Goal: Task Accomplishment & Management: Use online tool/utility

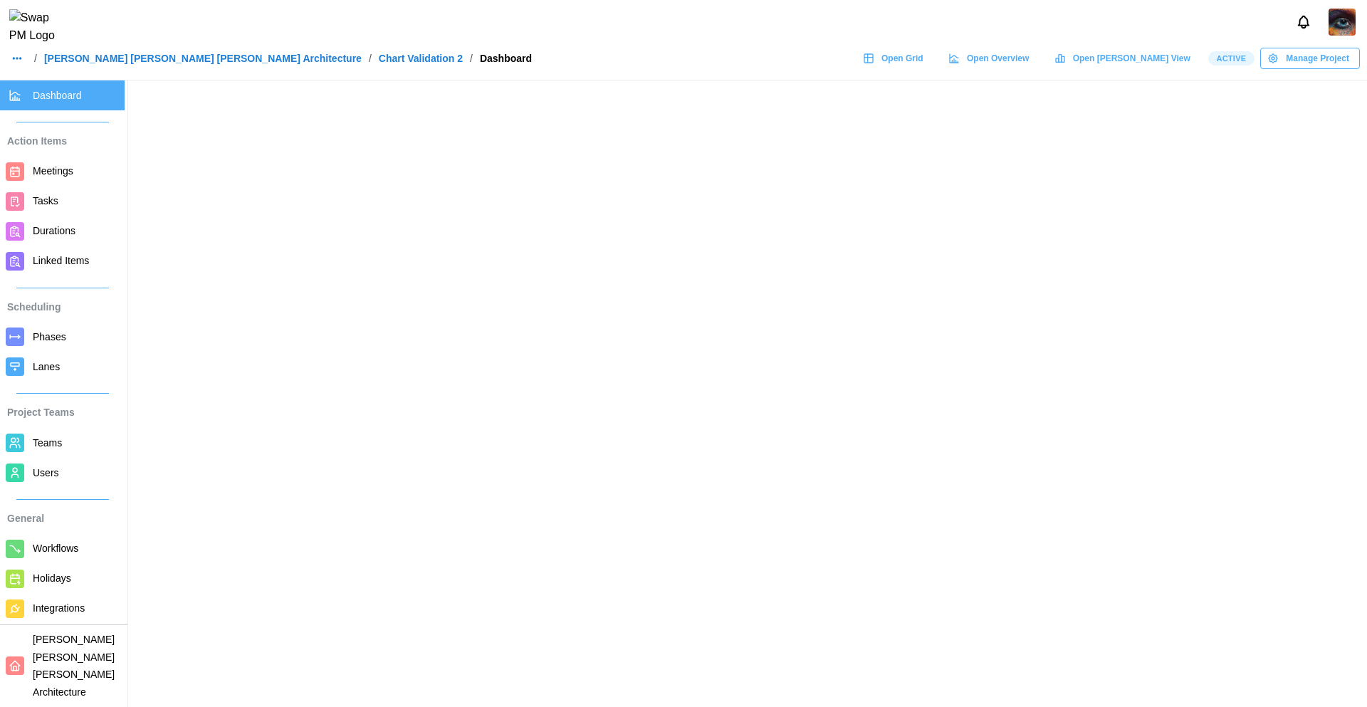
click at [71, 340] on span "Phases" at bounding box center [76, 337] width 86 height 18
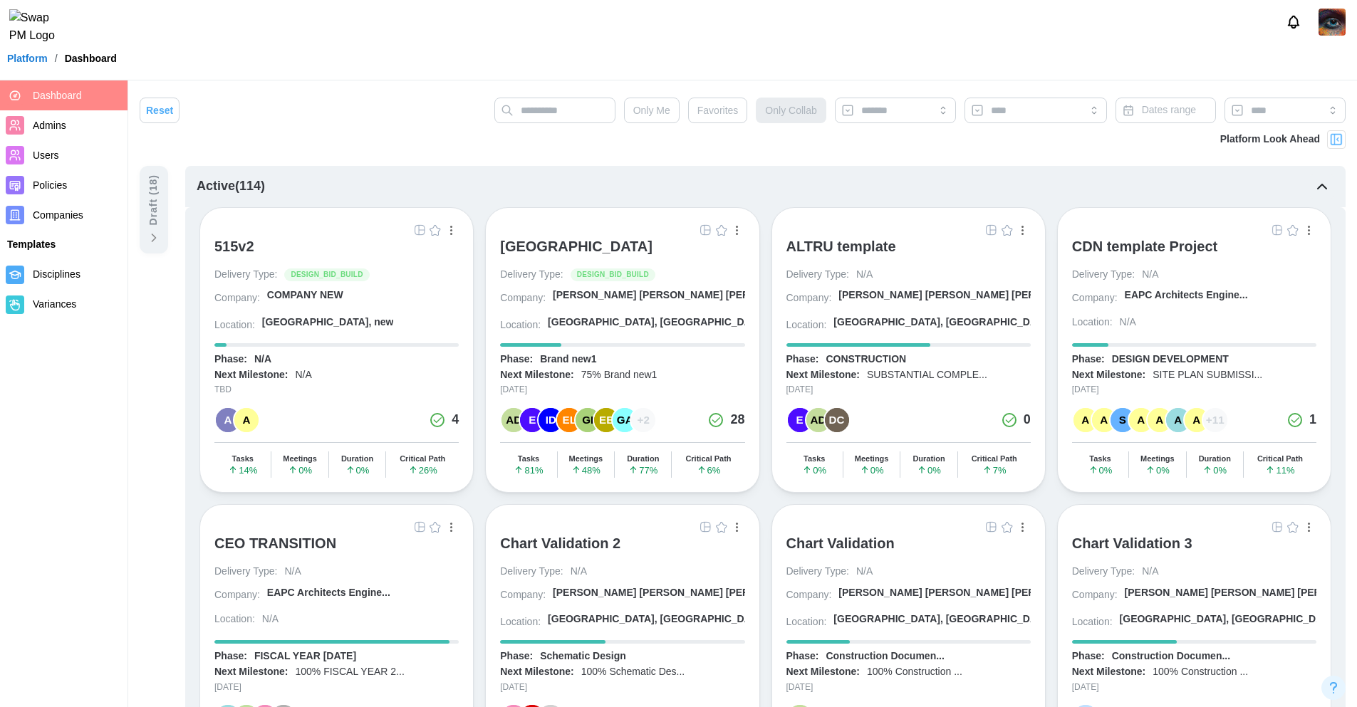
click at [704, 233] on img "button" at bounding box center [705, 229] width 11 height 11
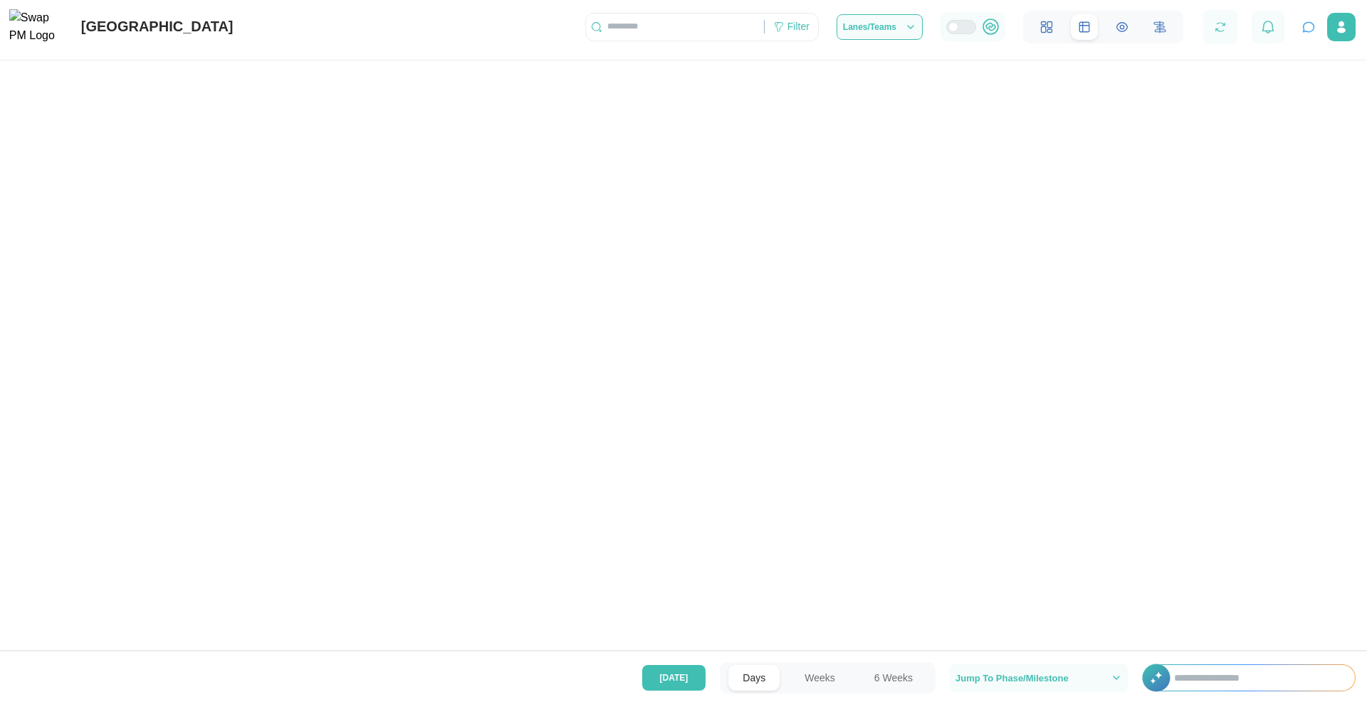
click at [1306, 28] on icon "button" at bounding box center [1309, 27] width 14 height 14
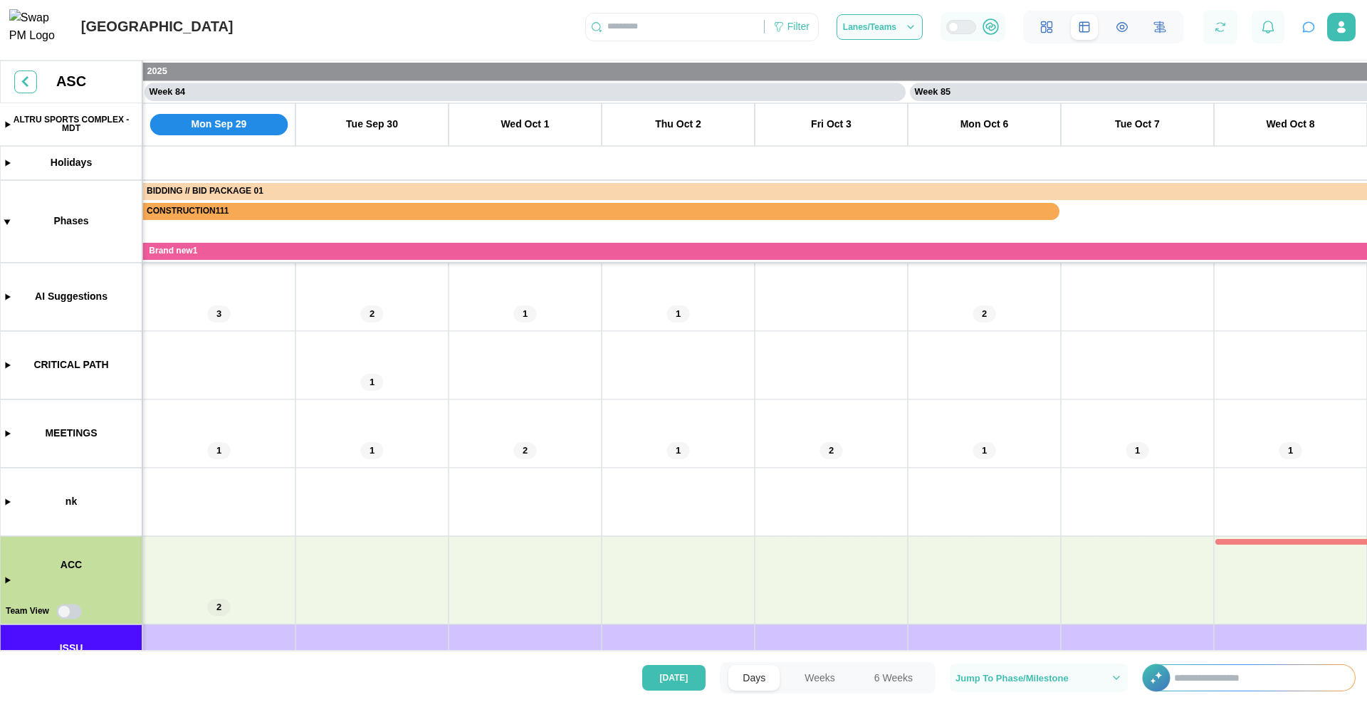
click at [1312, 27] on icon "button" at bounding box center [1309, 26] width 11 height 9
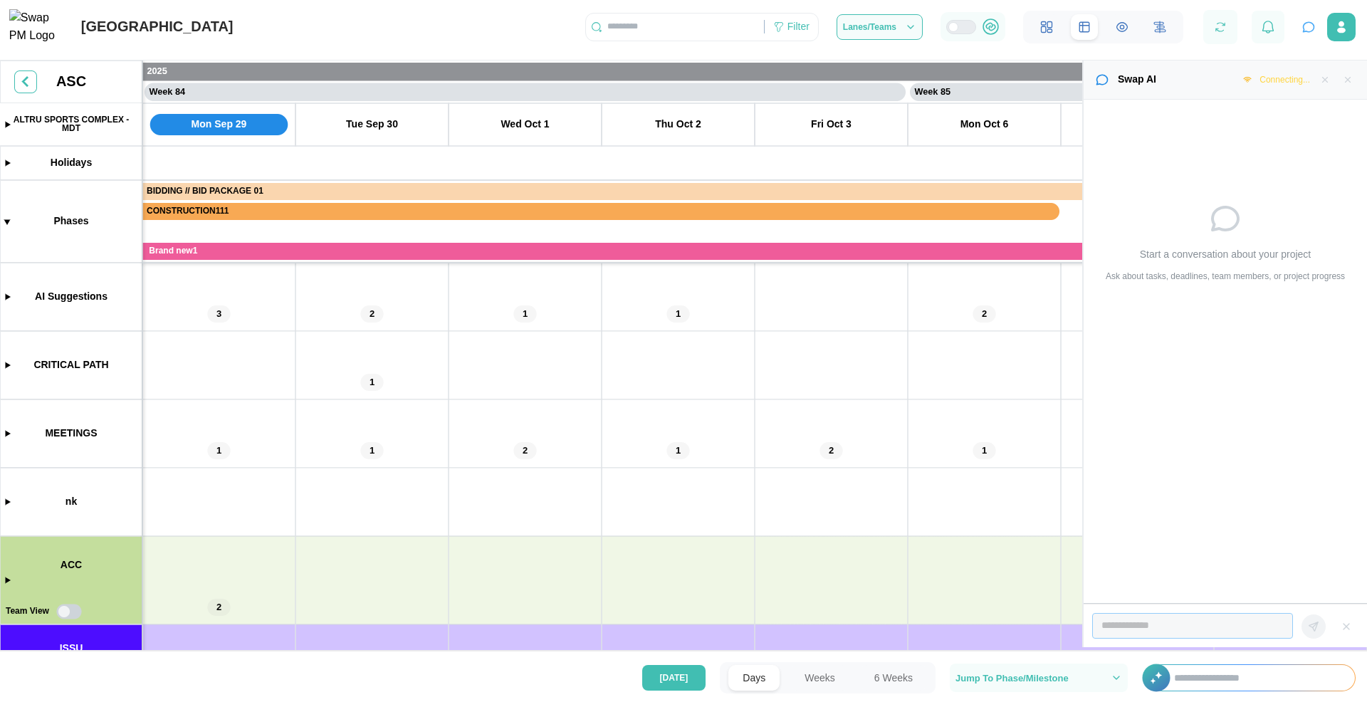
click at [1209, 627] on input "search" at bounding box center [1192, 626] width 201 height 26
click at [1346, 630] on icon "button" at bounding box center [1346, 626] width 11 height 11
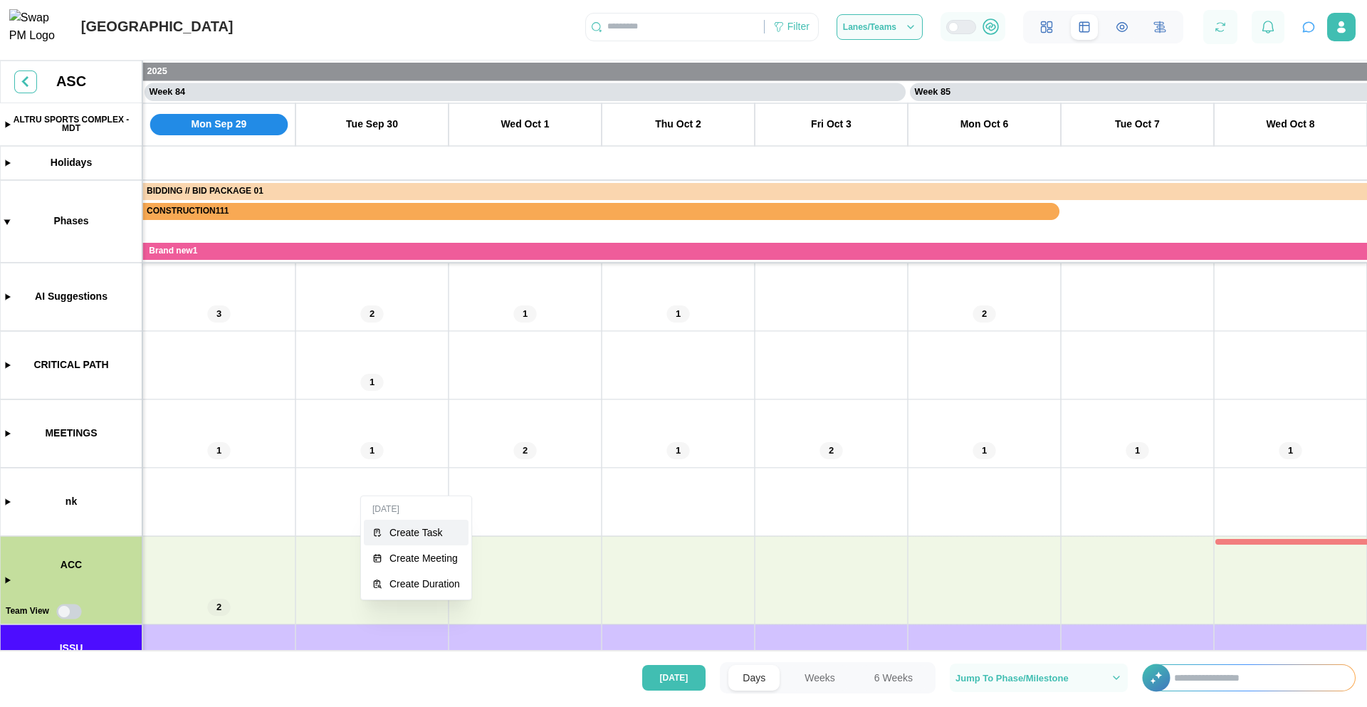
click at [394, 537] on div "Create Task" at bounding box center [425, 532] width 71 height 11
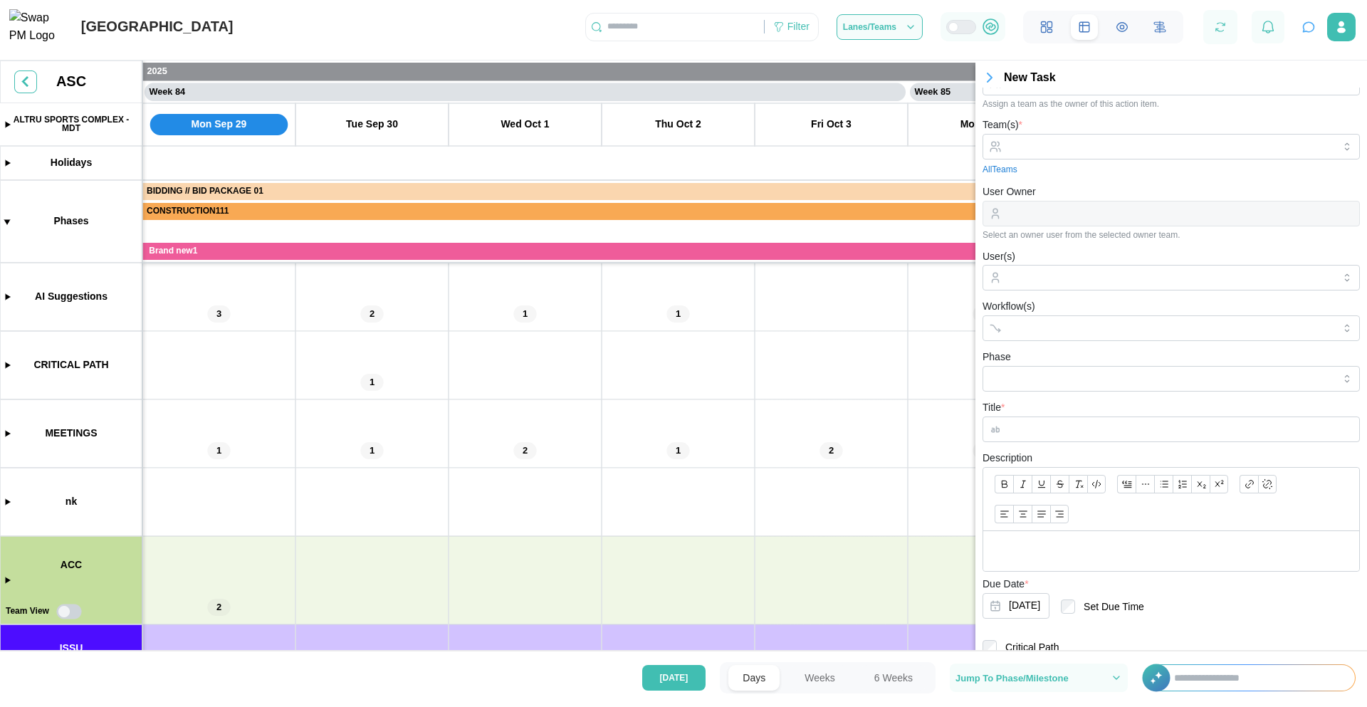
scroll to position [0, 0]
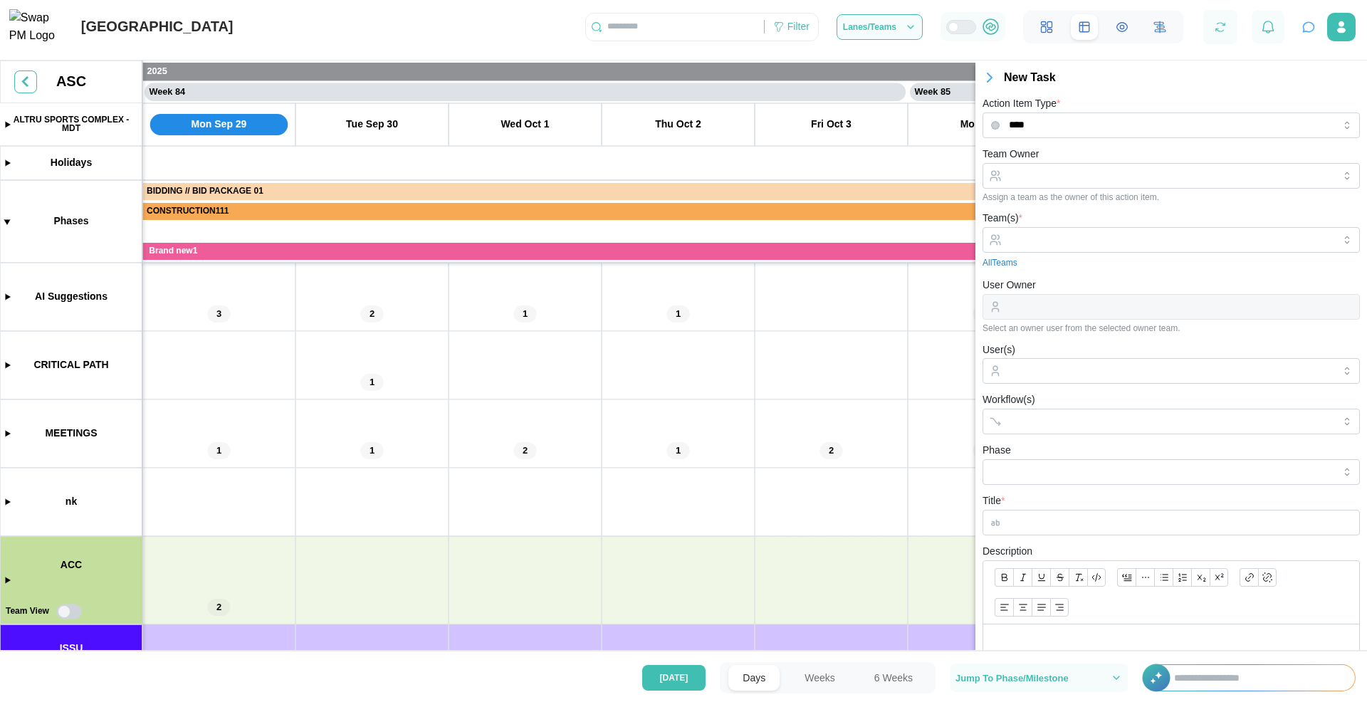
click at [989, 78] on icon "button" at bounding box center [990, 77] width 4 height 9
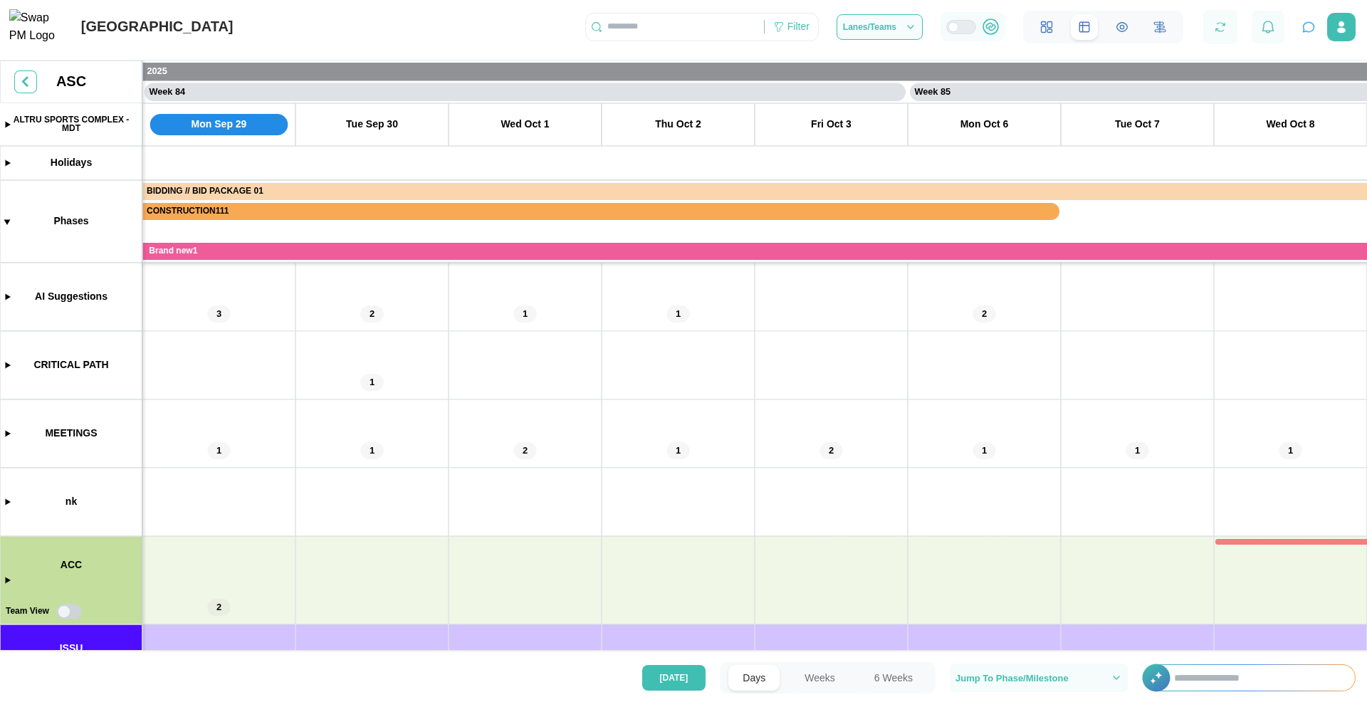
click at [1300, 35] on button "button" at bounding box center [1309, 27] width 20 height 20
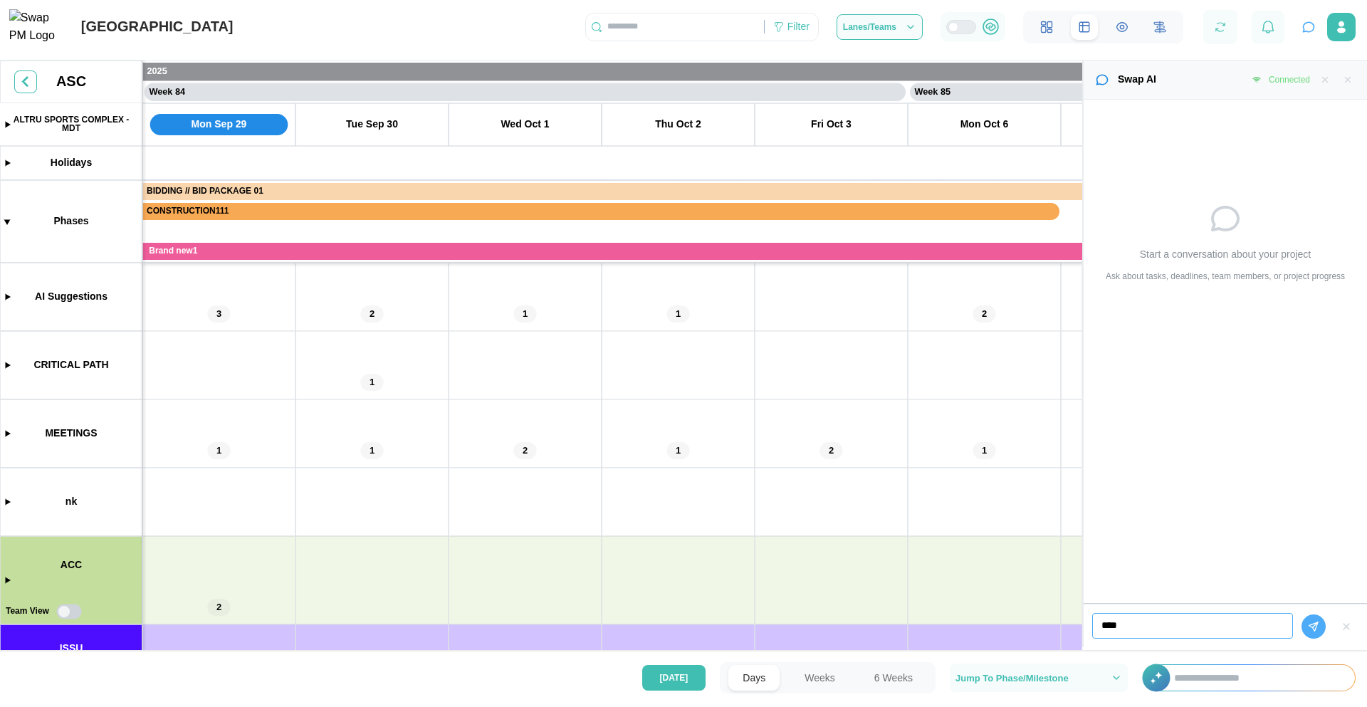
click at [1149, 635] on input "****" at bounding box center [1192, 626] width 201 height 26
type input "*"
click at [1307, 30] on icon "button" at bounding box center [1309, 27] width 14 height 14
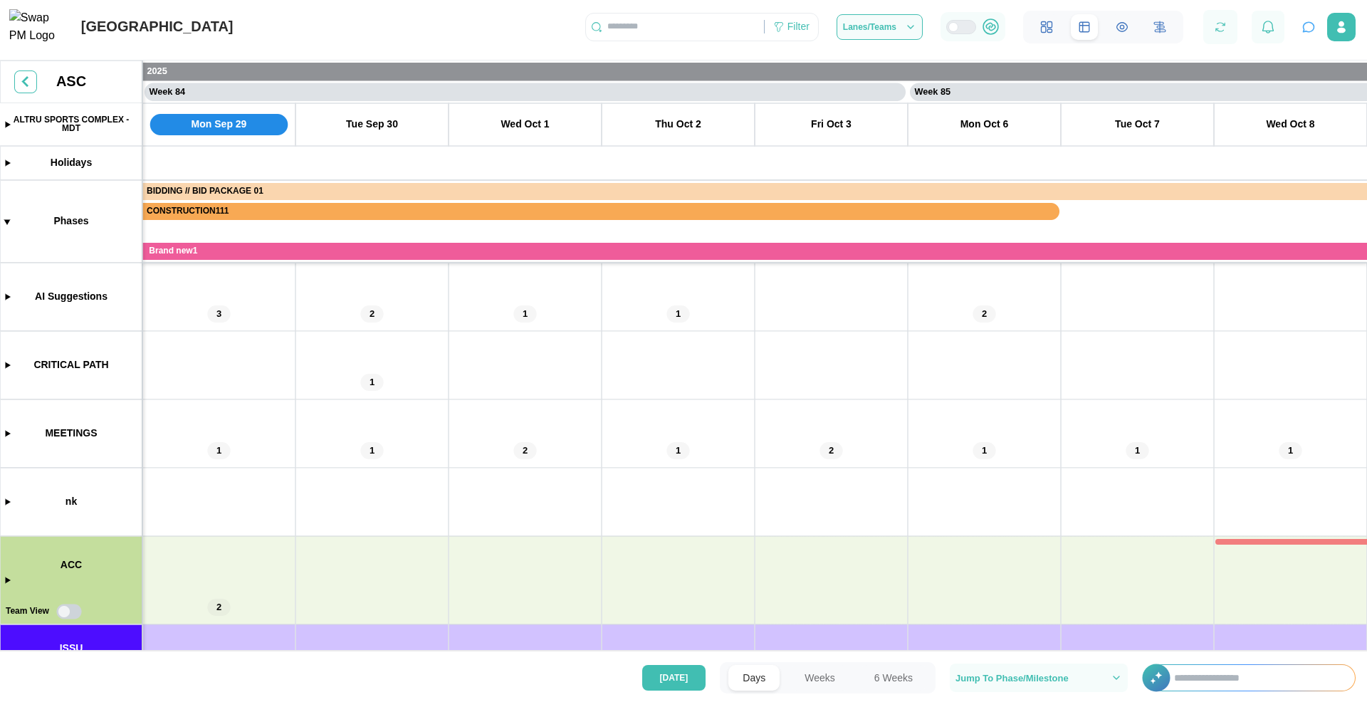
click at [1314, 34] on icon "button" at bounding box center [1309, 27] width 14 height 14
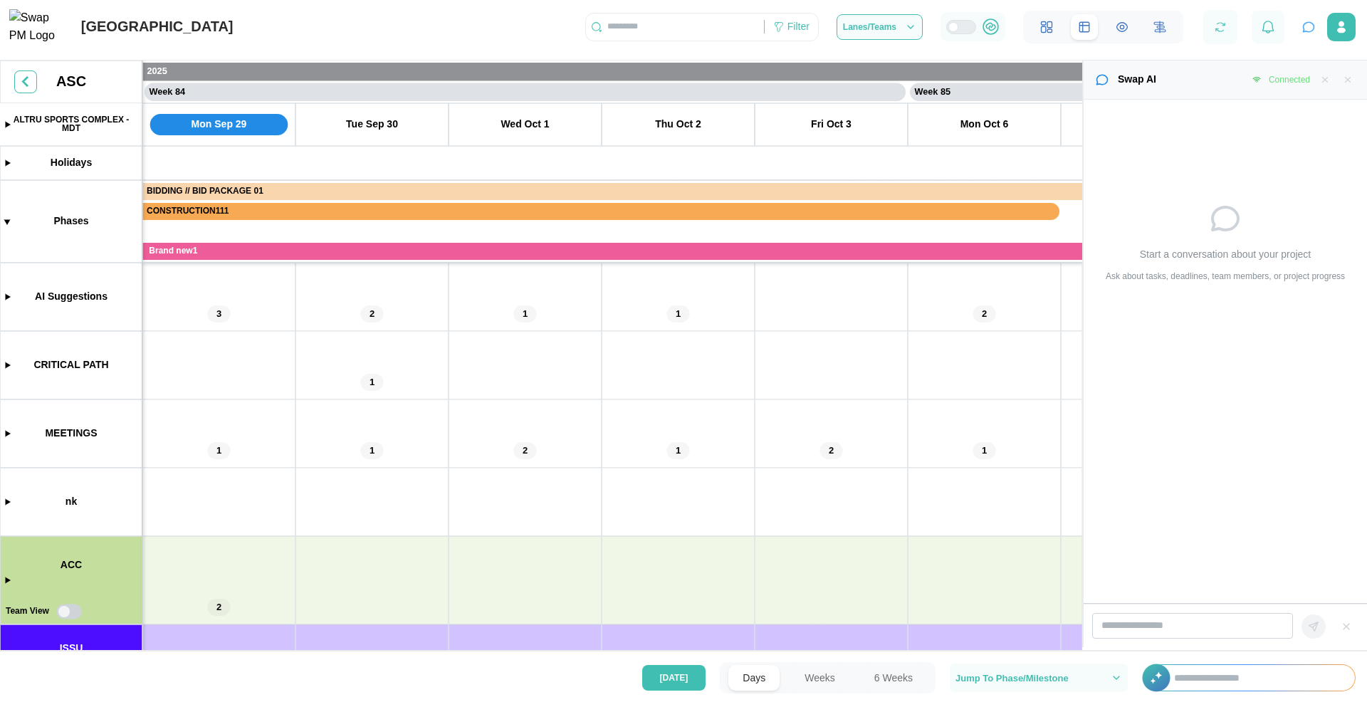
click at [1323, 78] on icon "button" at bounding box center [1325, 80] width 10 height 10
click at [1344, 80] on icon "button" at bounding box center [1348, 80] width 10 height 10
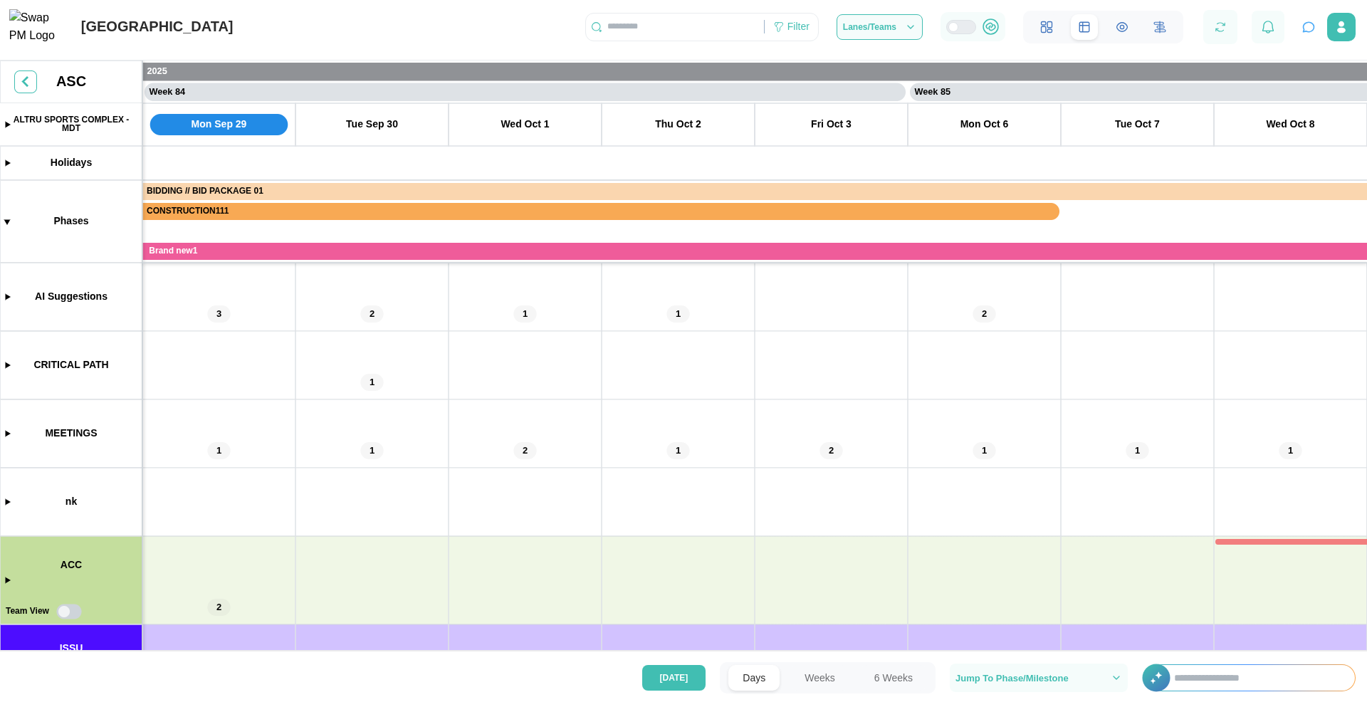
click at [1314, 34] on icon "button" at bounding box center [1309, 27] width 14 height 14
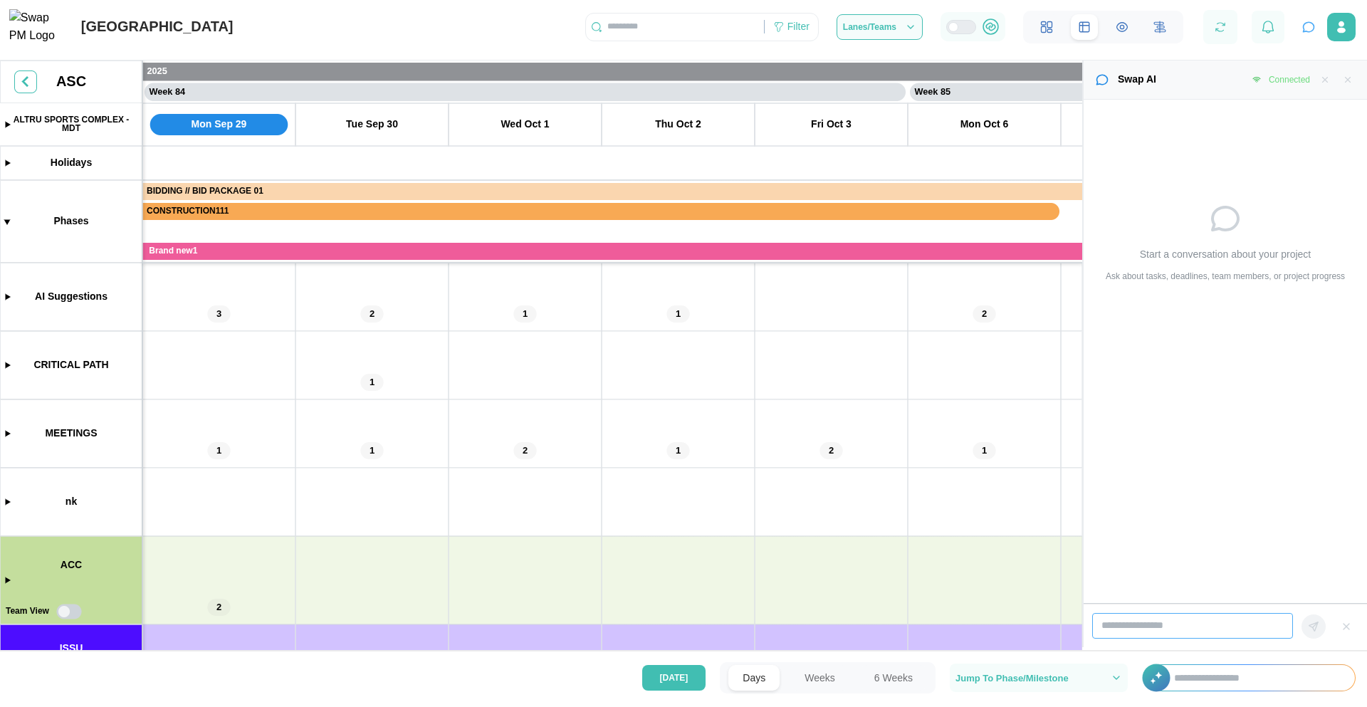
click at [1206, 622] on input "search" at bounding box center [1192, 626] width 201 height 26
type input "*"
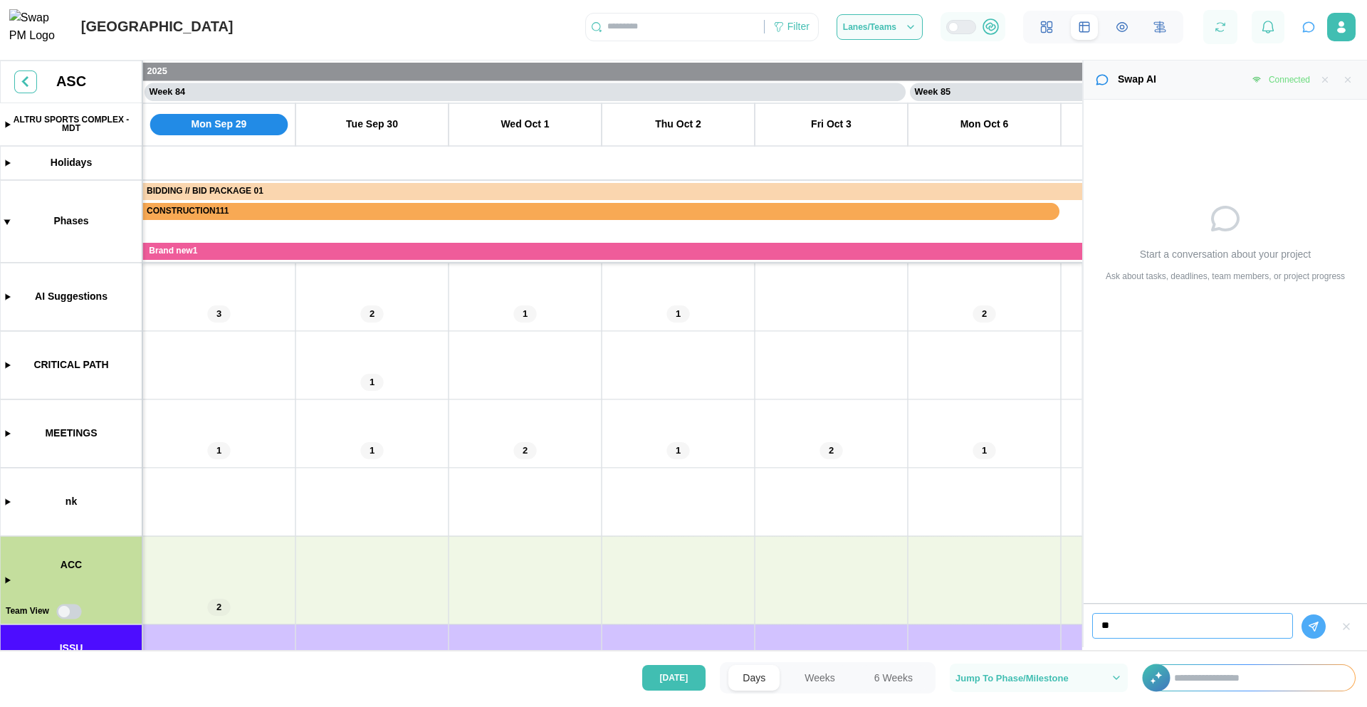
type input "*"
click at [808, 684] on button "Weeks" at bounding box center [820, 678] width 59 height 26
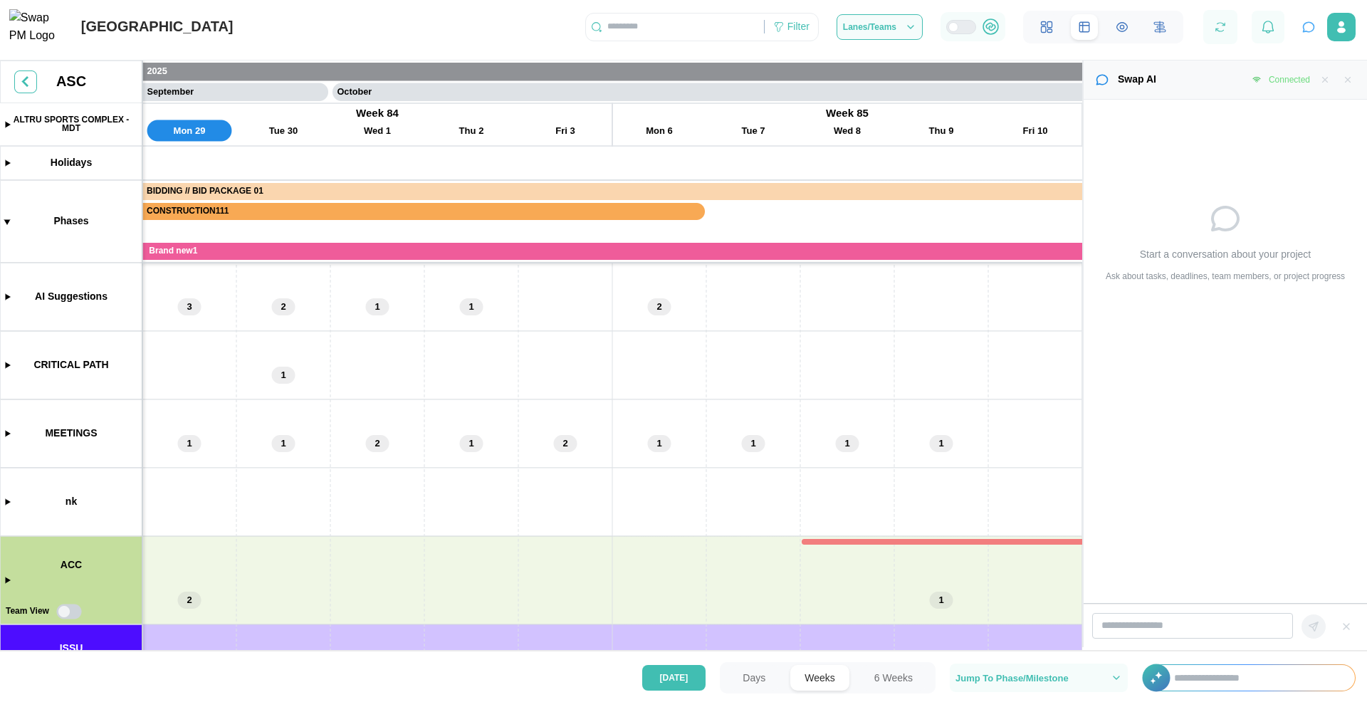
scroll to position [0, 39014]
click at [892, 681] on button "6 Weeks" at bounding box center [893, 678] width 67 height 26
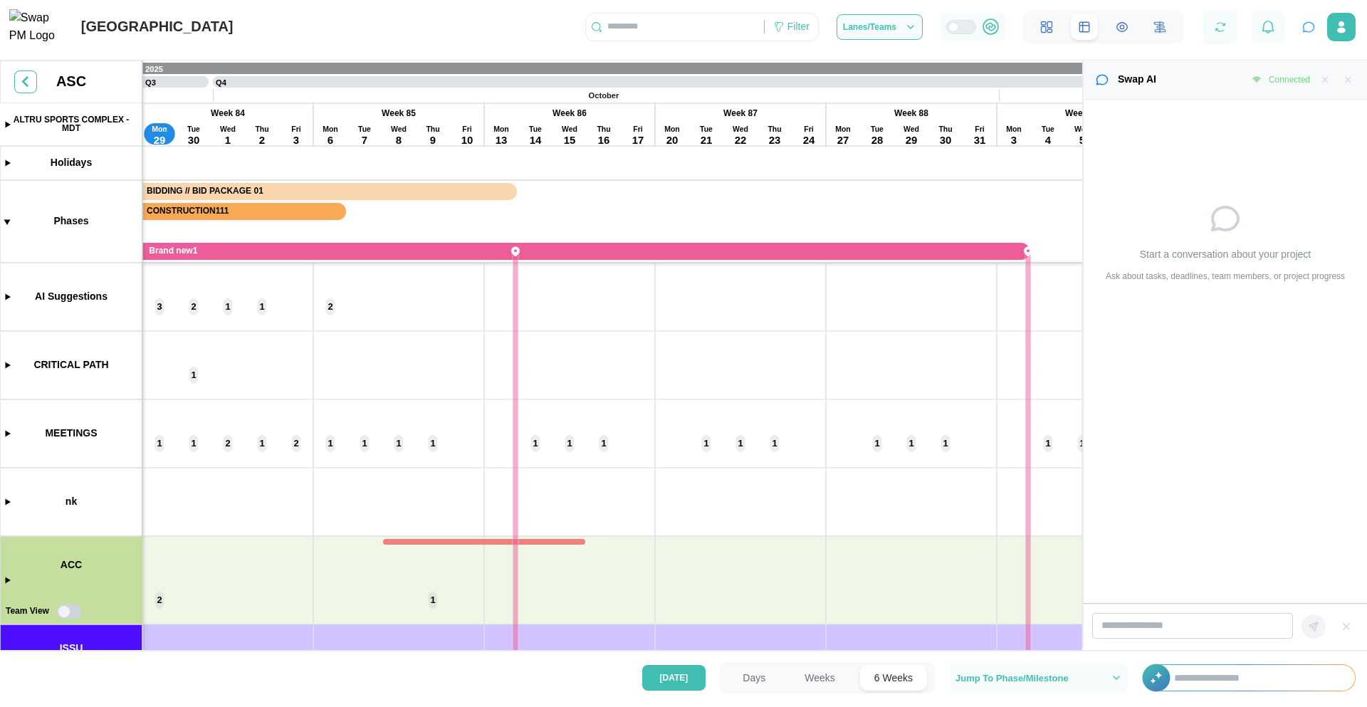
scroll to position [0, 14187]
click at [689, 680] on button "[DATE]" at bounding box center [674, 678] width 64 height 26
click at [766, 684] on button "Days" at bounding box center [754, 678] width 51 height 26
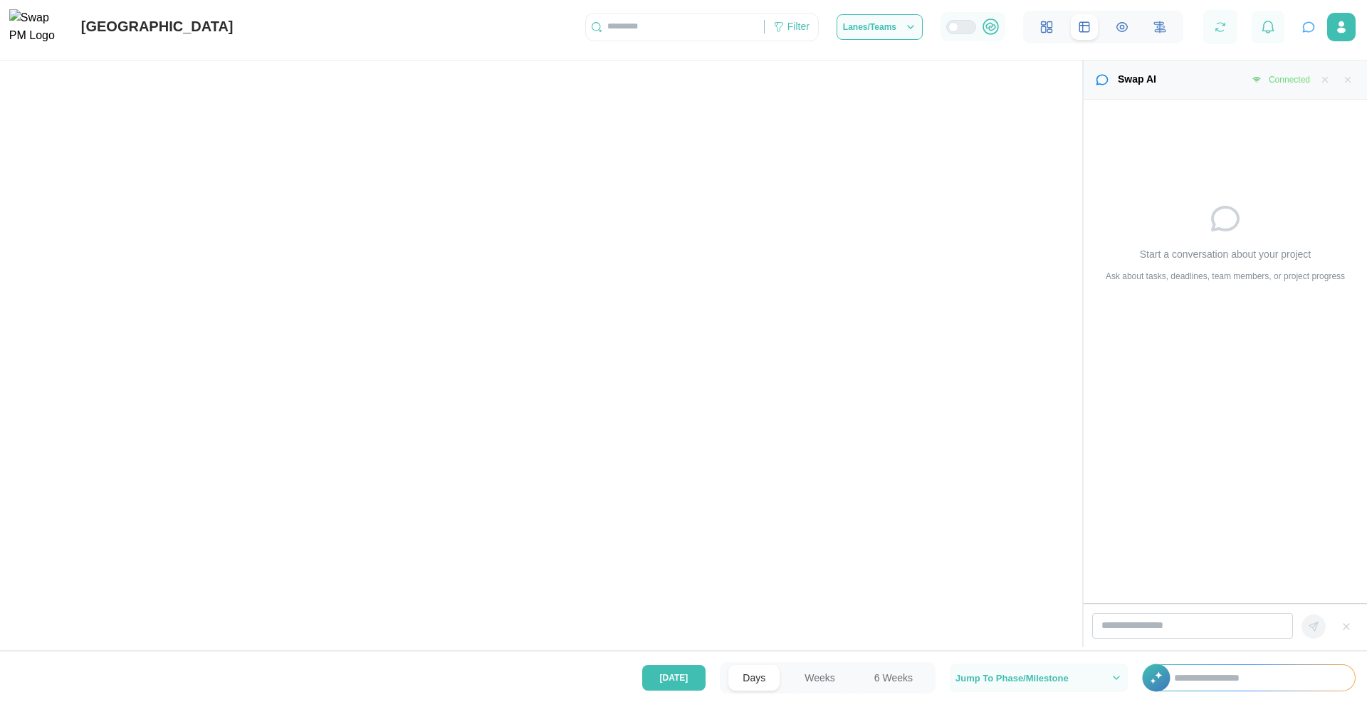
scroll to position [0, 65023]
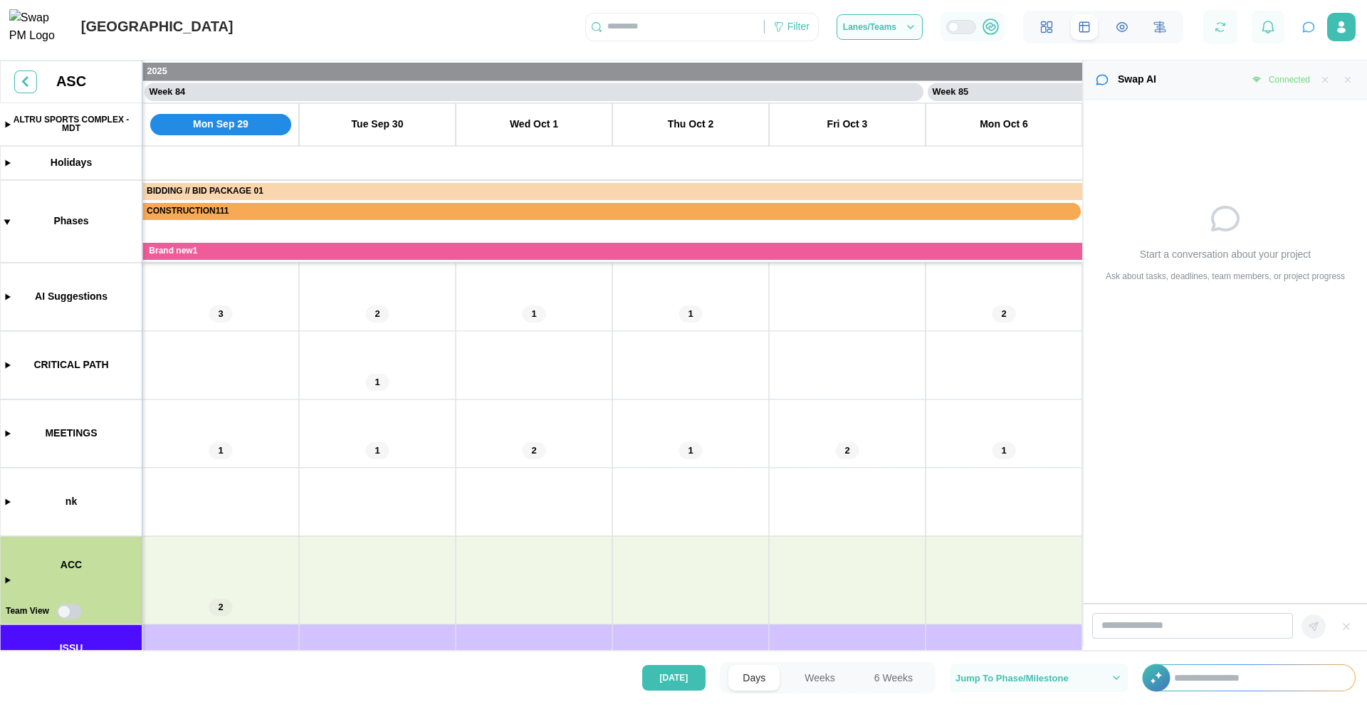
click at [1347, 80] on icon "button" at bounding box center [1348, 80] width 5 height 5
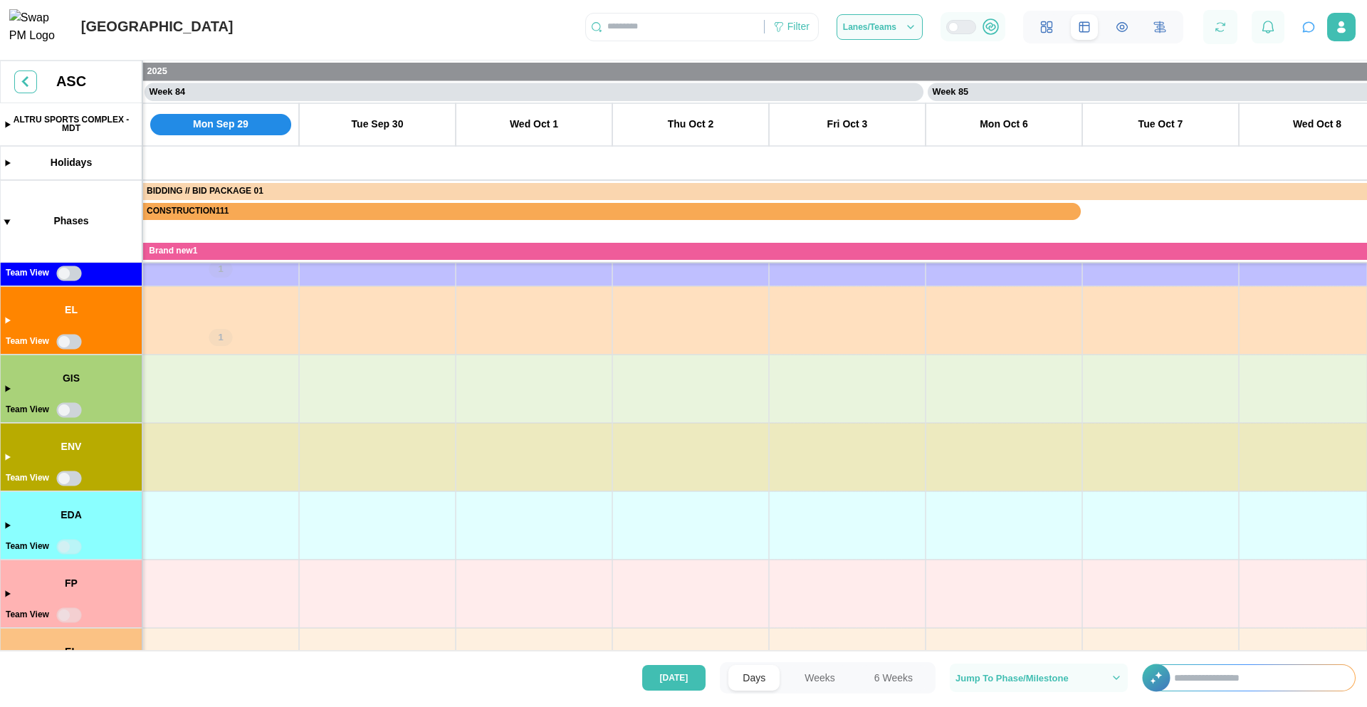
scroll to position [0, 0]
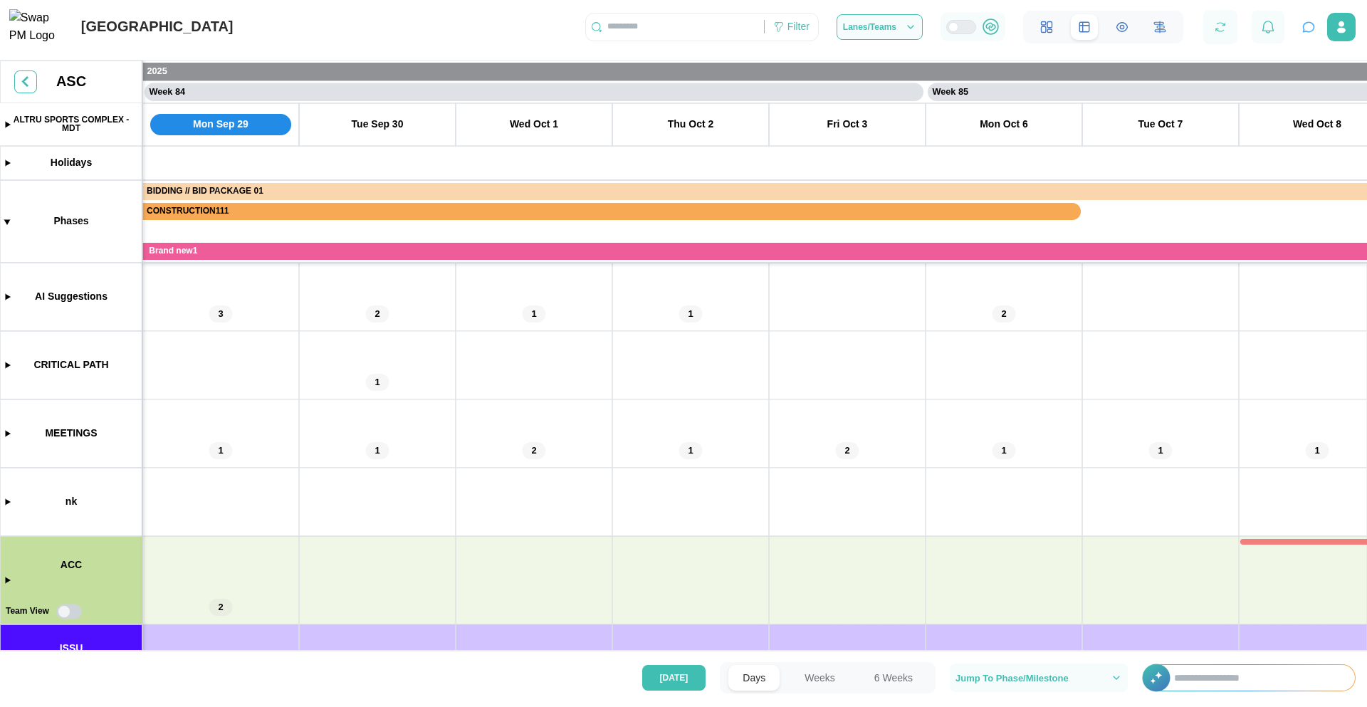
click at [1308, 37] on button "button" at bounding box center [1309, 27] width 20 height 20
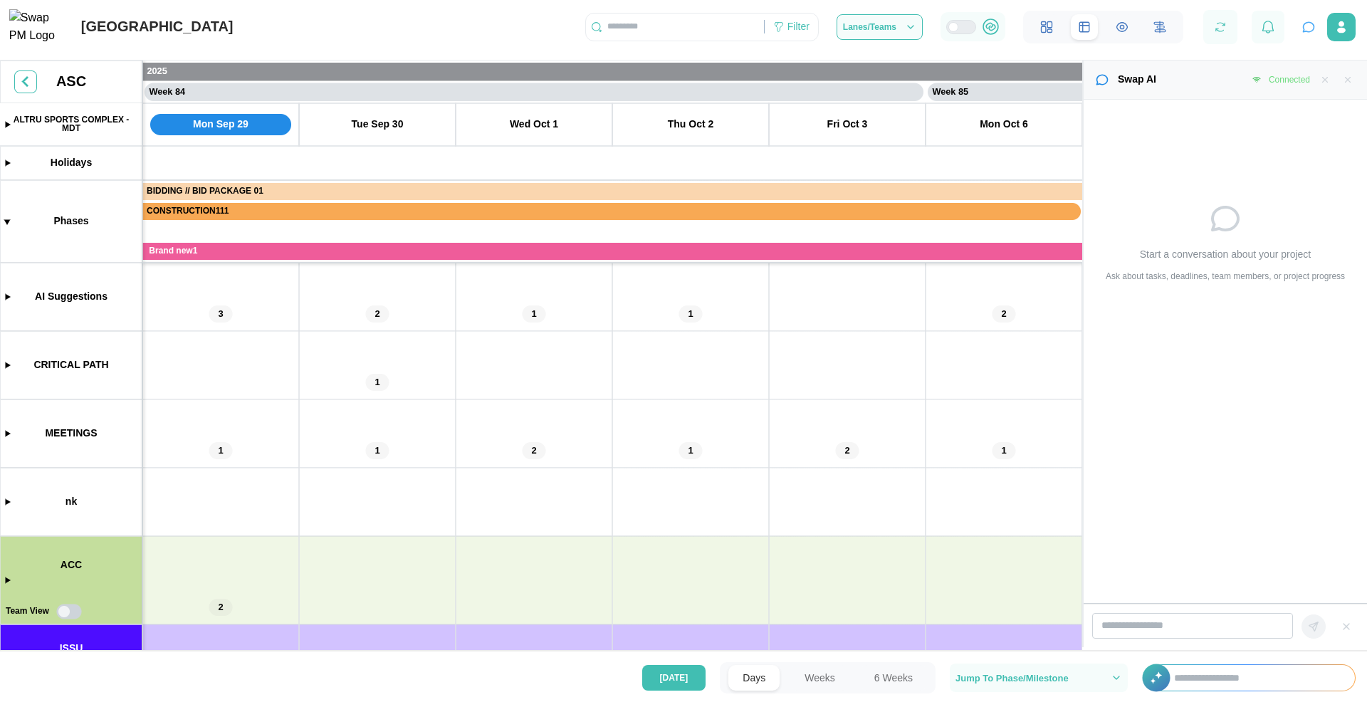
click at [1349, 75] on icon "button" at bounding box center [1348, 80] width 10 height 10
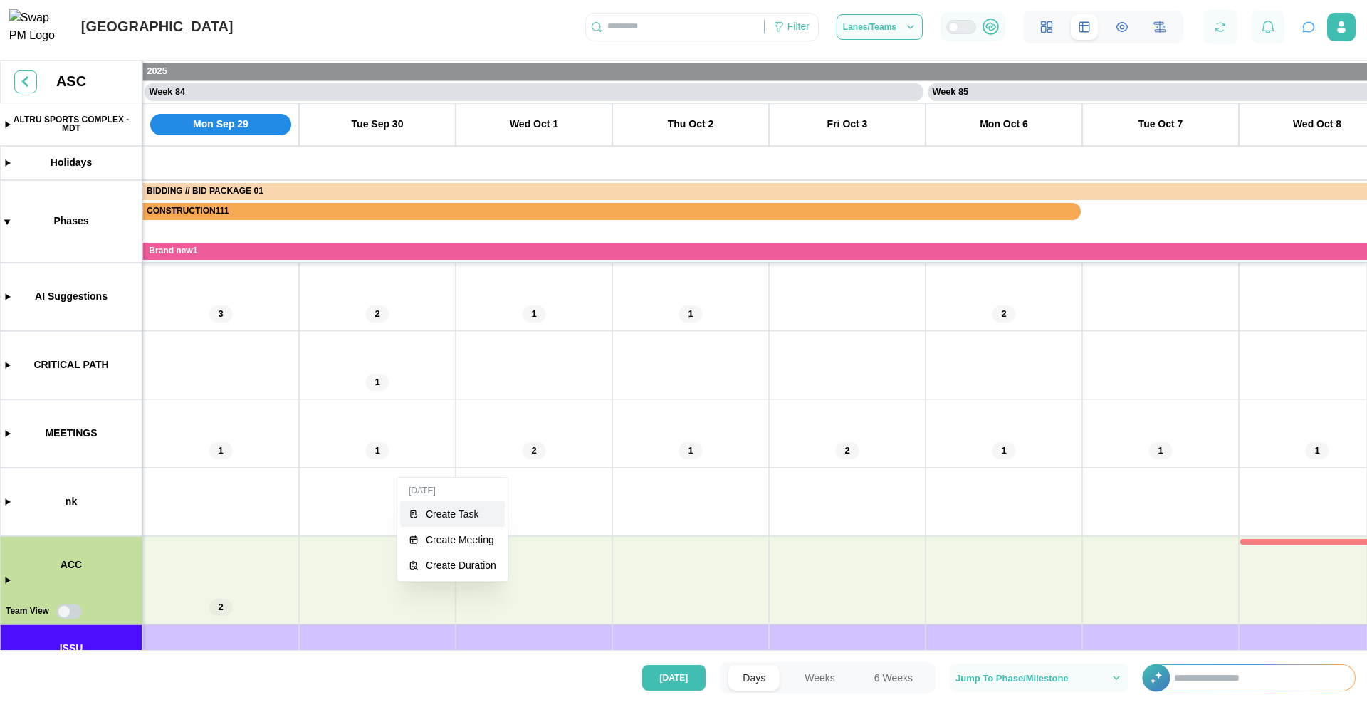
click at [434, 511] on div "Create Task" at bounding box center [461, 514] width 71 height 11
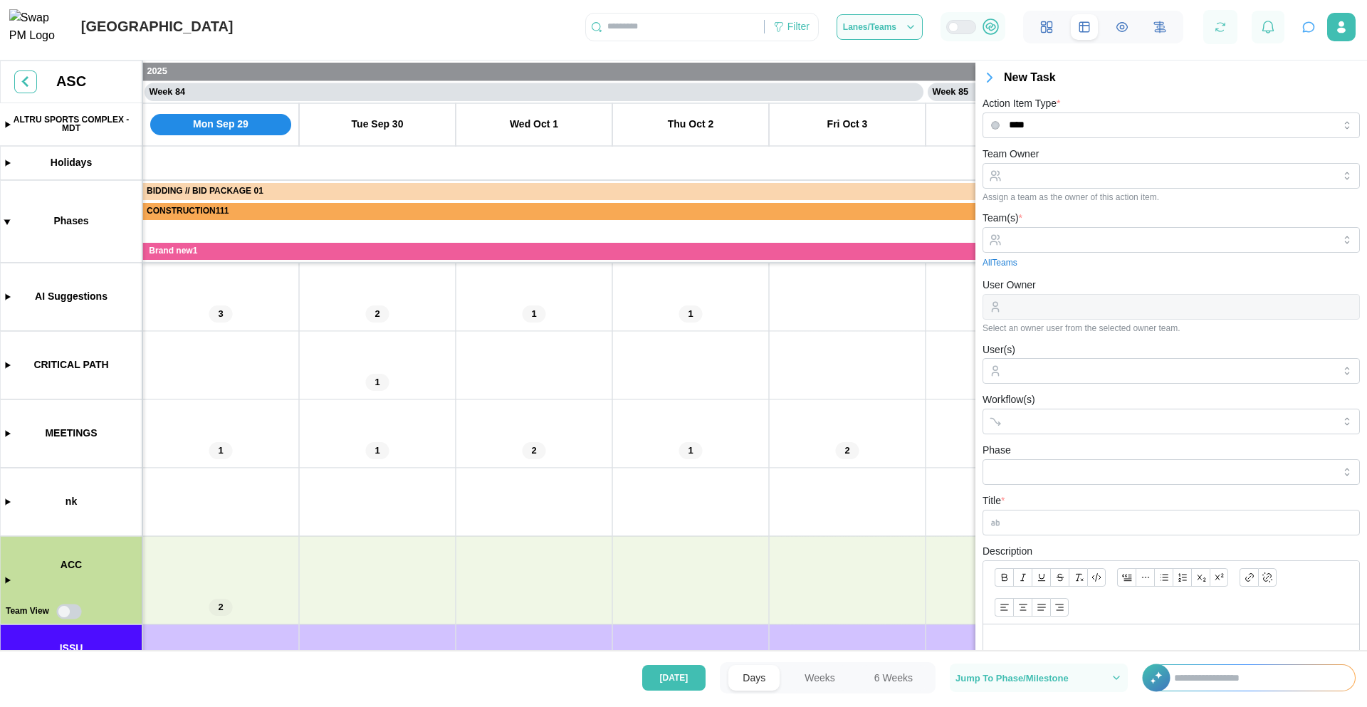
click at [986, 79] on icon "button" at bounding box center [989, 77] width 17 height 17
click at [985, 77] on icon "button" at bounding box center [989, 77] width 17 height 17
